Goal: Transaction & Acquisition: Purchase product/service

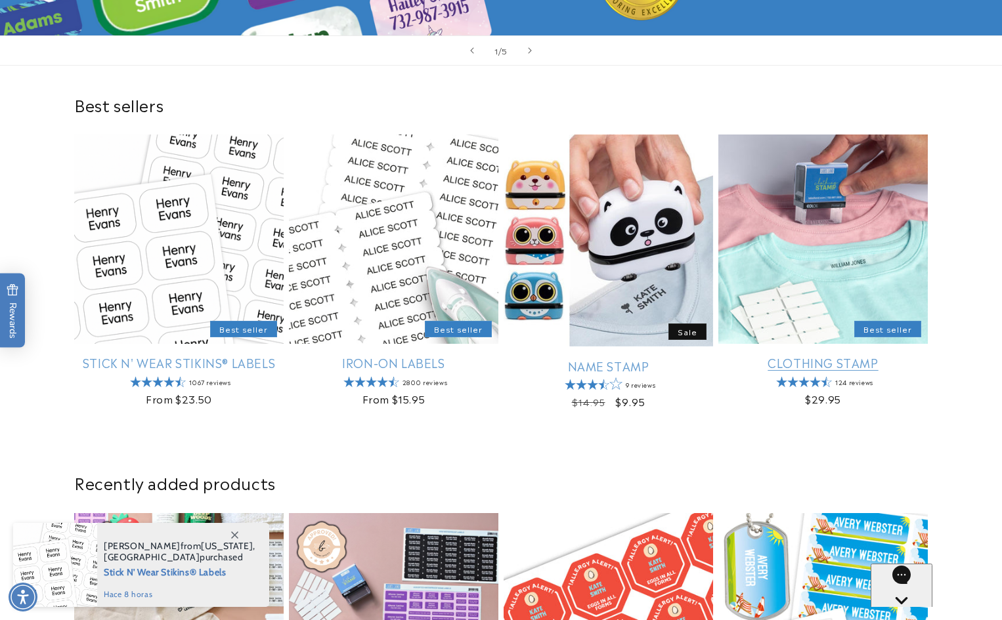
scroll to position [328, 0]
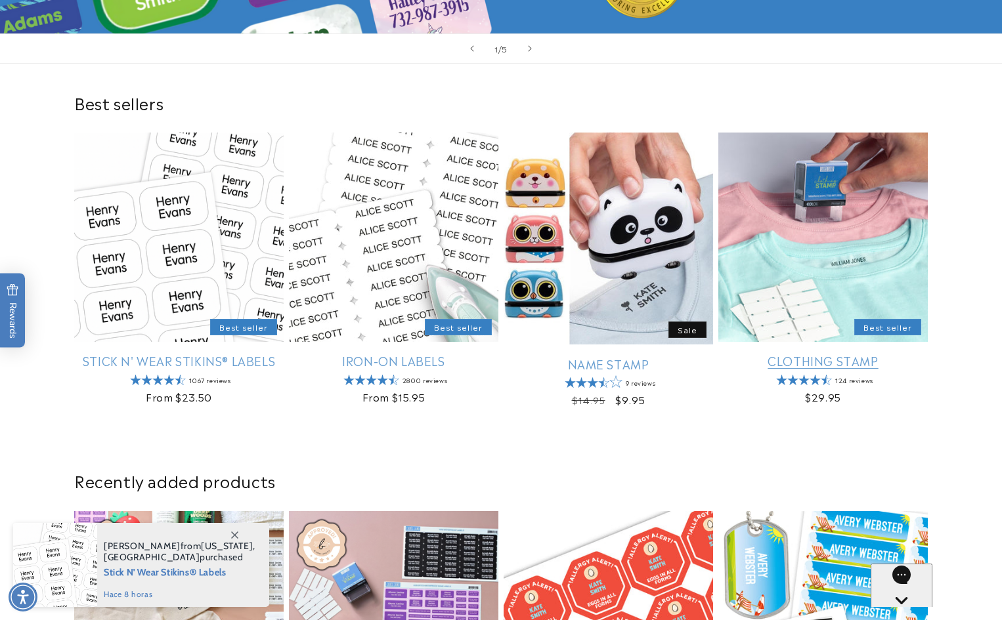
click at [69, 271] on link "Clothing Stamp" at bounding box center [822, 360] width 209 height 15
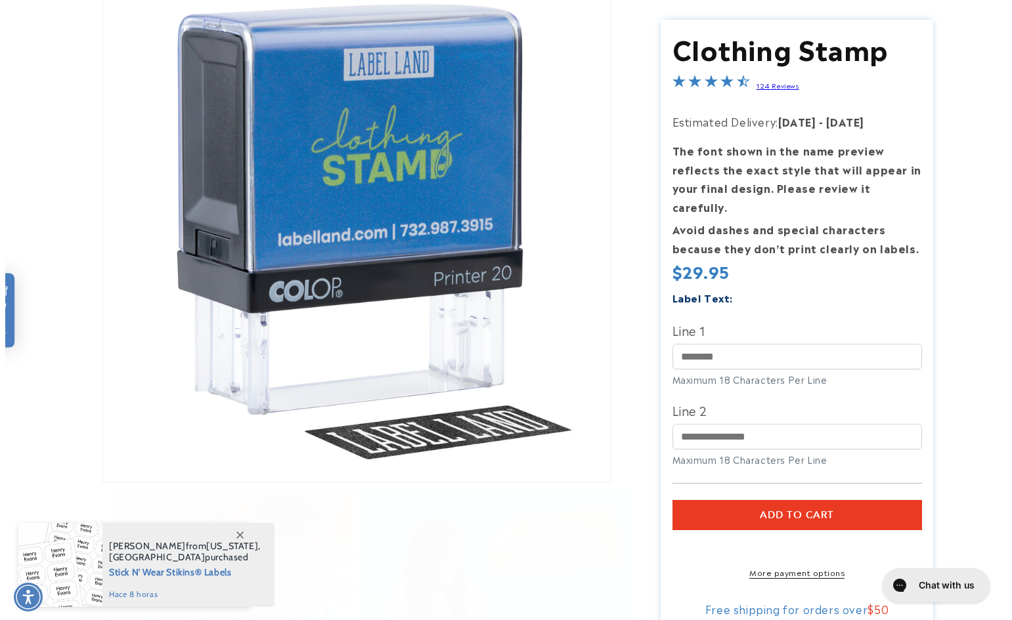
scroll to position [197, 0]
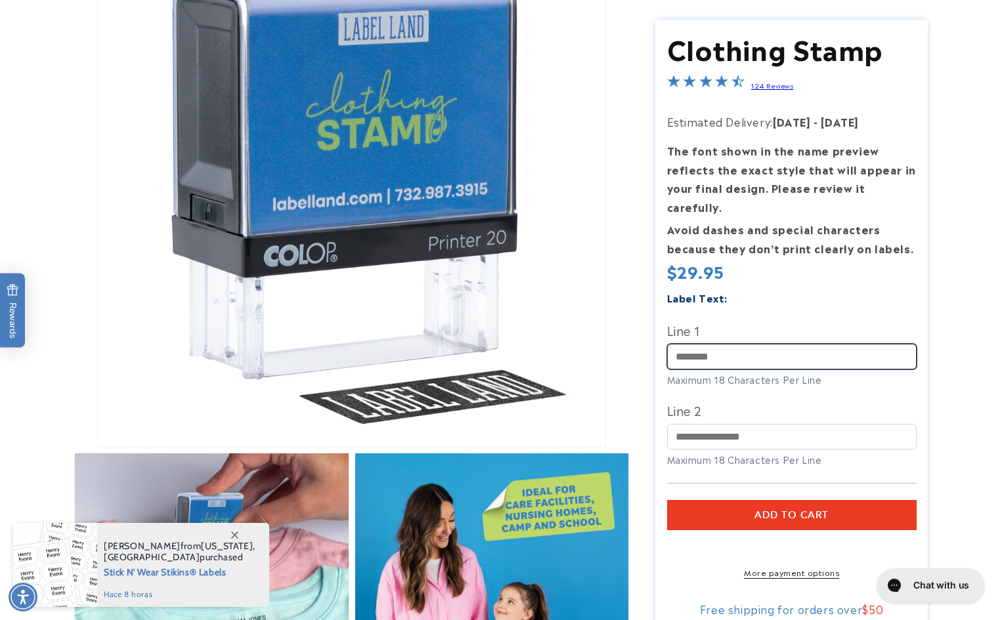
click at [749, 344] on input "Line 1" at bounding box center [792, 357] width 250 height 26
type input "*"
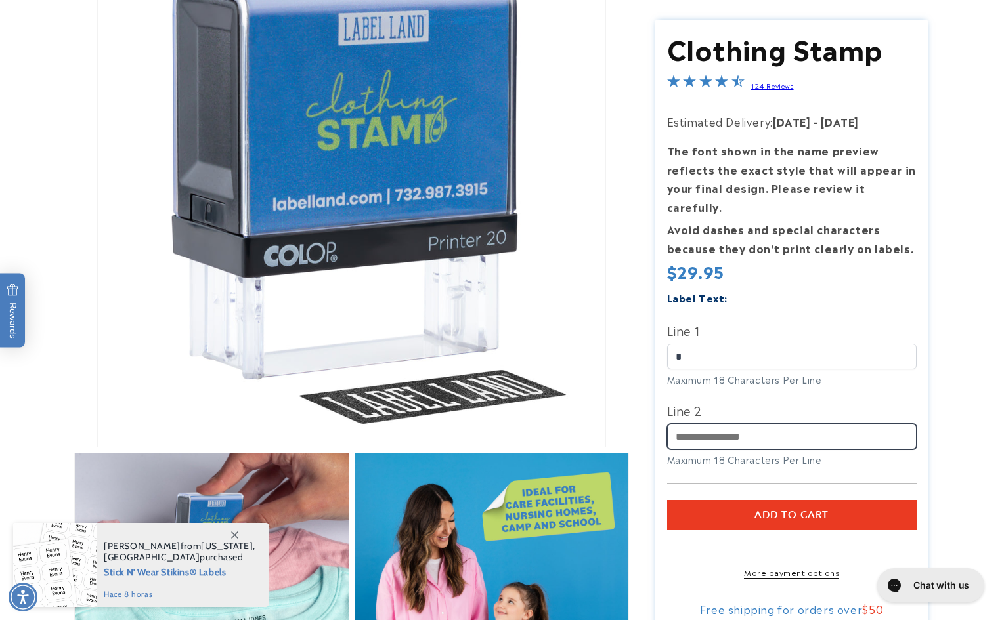
drag, startPoint x: 770, startPoint y: 429, endPoint x: 775, endPoint y: 444, distance: 15.4
click at [771, 427] on input "Line 2" at bounding box center [792, 438] width 250 height 26
type input "*"
click at [776, 501] on button "Add to cart" at bounding box center [792, 516] width 250 height 30
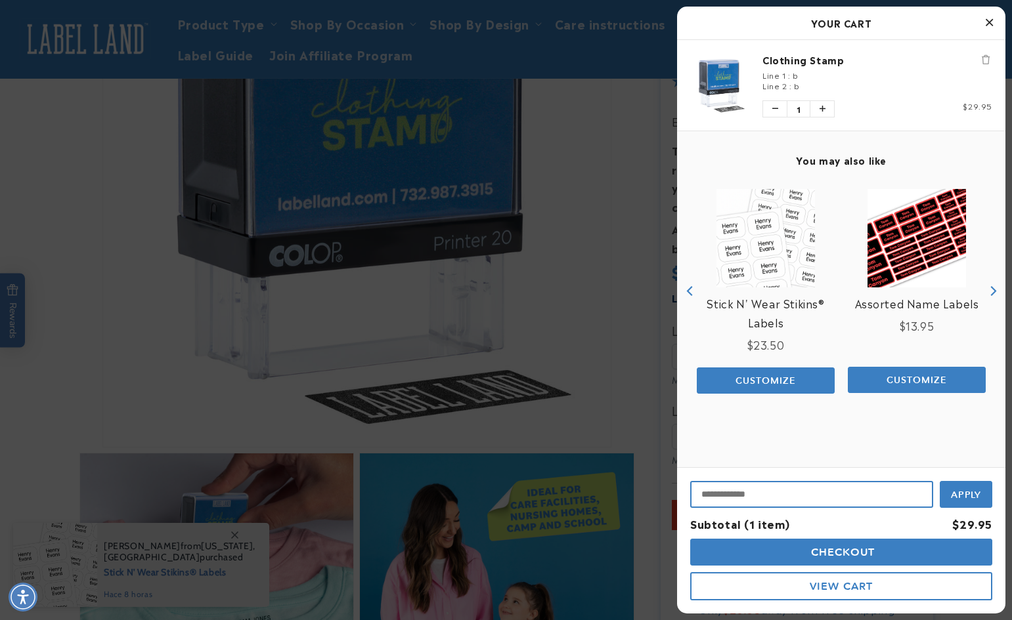
click at [854, 489] on input "Input Discount" at bounding box center [811, 494] width 243 height 27
paste input "**********"
type input "**********"
click at [968, 497] on span "Apply" at bounding box center [966, 494] width 31 height 12
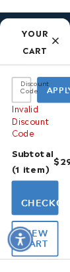
scroll to position [1632, 0]
